Goal: Transaction & Acquisition: Download file/media

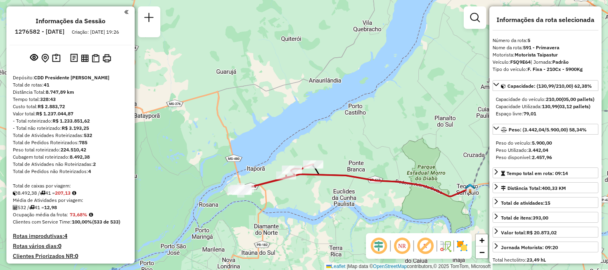
select select "**********"
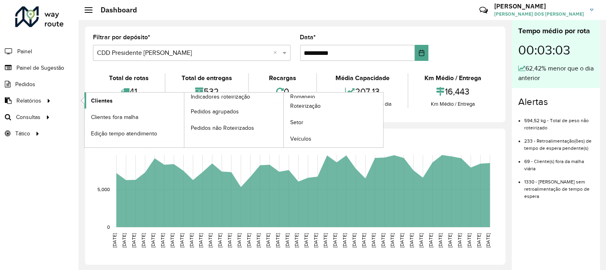
click at [93, 99] on span "Clientes" at bounding box center [102, 101] width 22 height 8
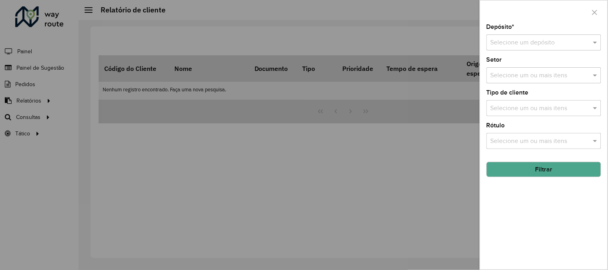
click at [514, 44] on input "text" at bounding box center [536, 43] width 91 height 10
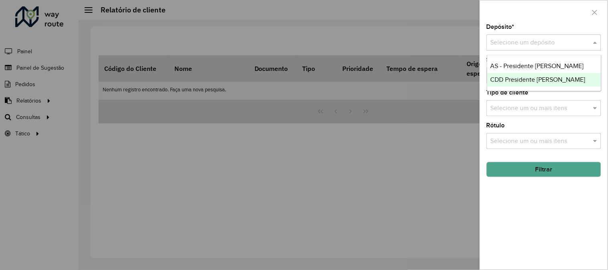
click at [512, 84] on div "CDD Presidente [PERSON_NAME]" at bounding box center [545, 80] width 114 height 14
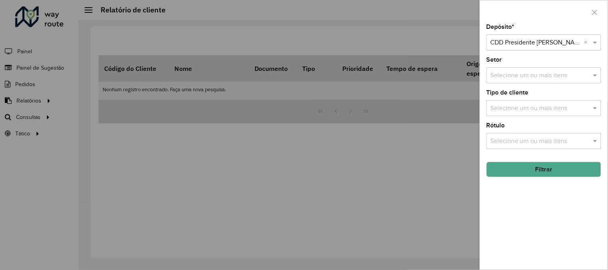
click at [524, 166] on button "Filtrar" at bounding box center [544, 169] width 115 height 15
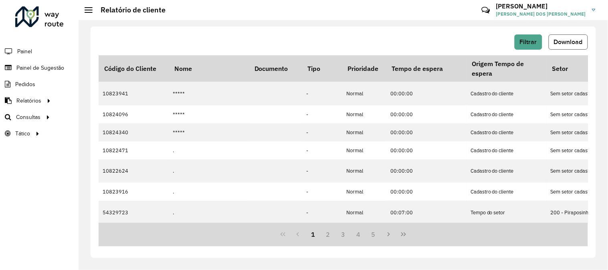
click at [562, 41] on span "Download" at bounding box center [568, 41] width 29 height 7
